Goal: Find specific page/section: Find specific page/section

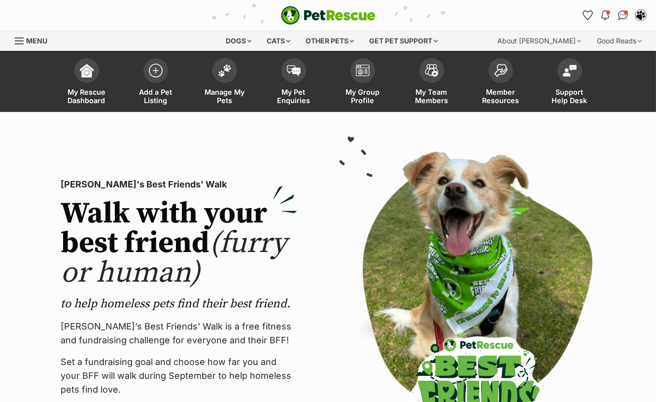
click at [235, 75] on link "Manage My Pets" at bounding box center [224, 82] width 69 height 59
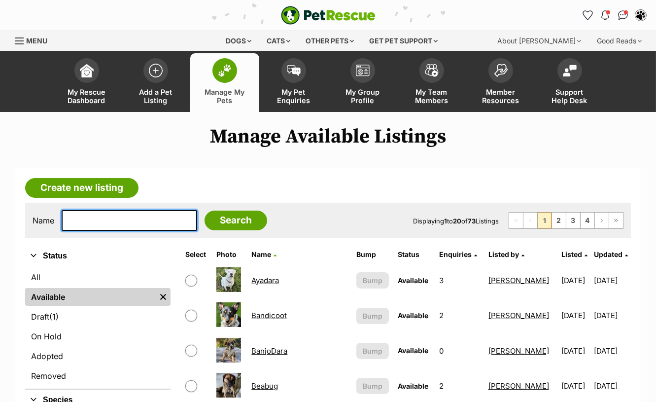
click at [122, 227] on input "text" at bounding box center [130, 220] width 136 height 21
type input "leb"
click at [205, 210] on input "Search" at bounding box center [236, 220] width 63 height 20
